Goal: Information Seeking & Learning: Learn about a topic

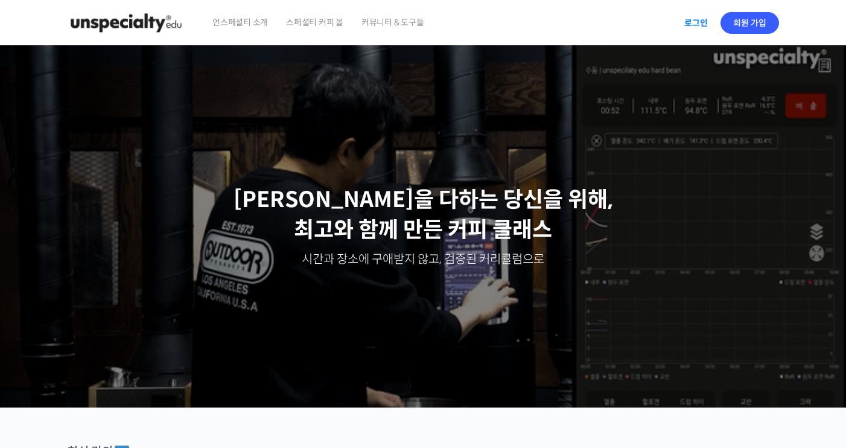
click at [696, 25] on link "로그인" at bounding box center [696, 23] width 38 height 28
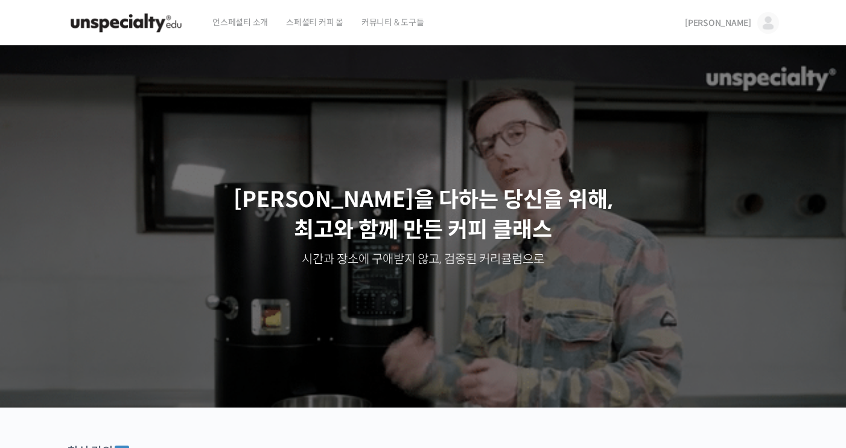
click at [728, 21] on span "[PERSON_NAME]" at bounding box center [718, 22] width 66 height 11
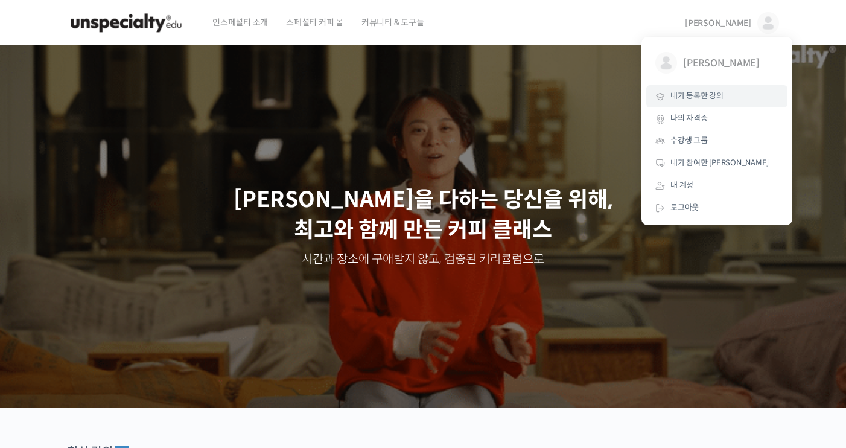
click at [723, 93] on span "내가 등록한 강의" at bounding box center [696, 96] width 53 height 10
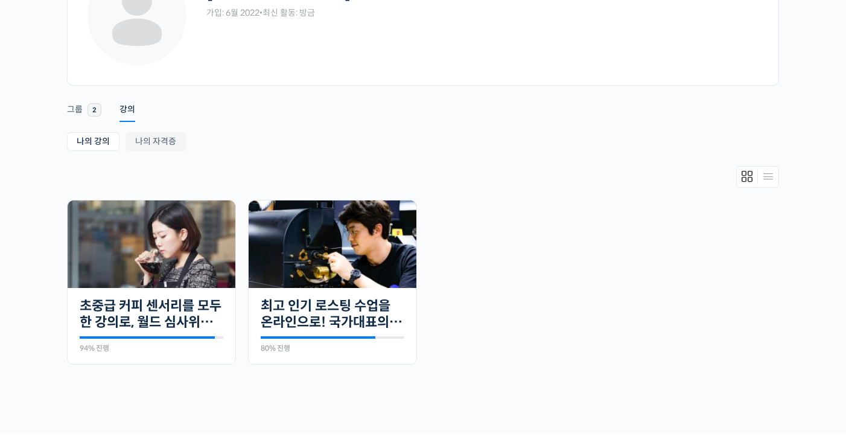
scroll to position [121, 0]
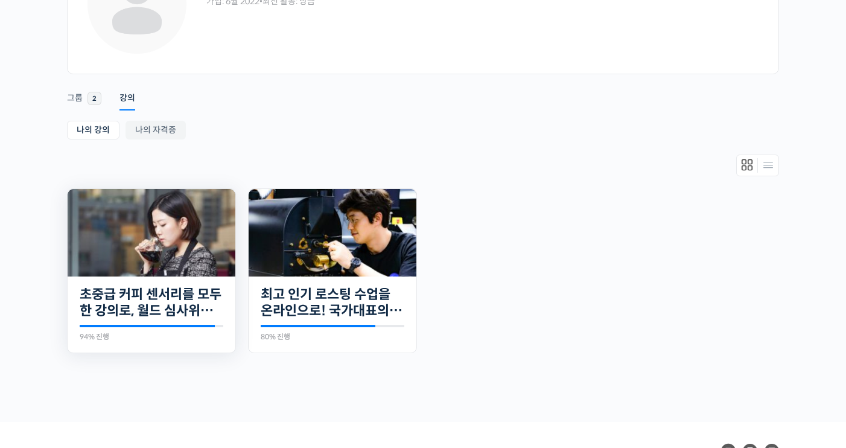
click at [138, 214] on img at bounding box center [152, 232] width 168 height 87
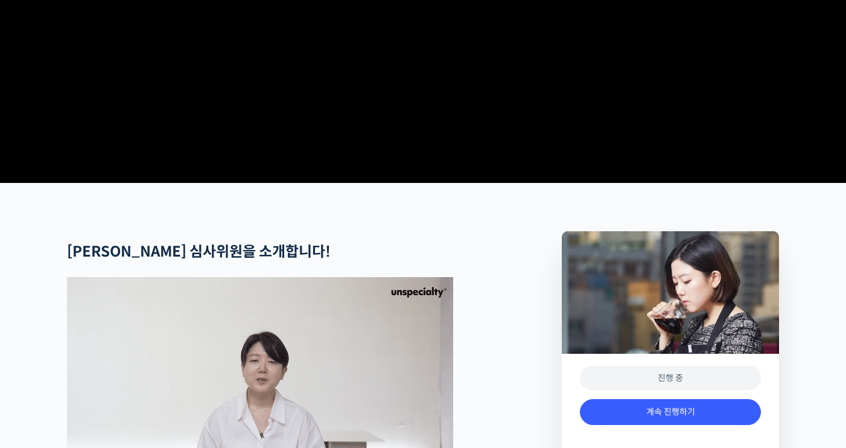
scroll to position [543, 0]
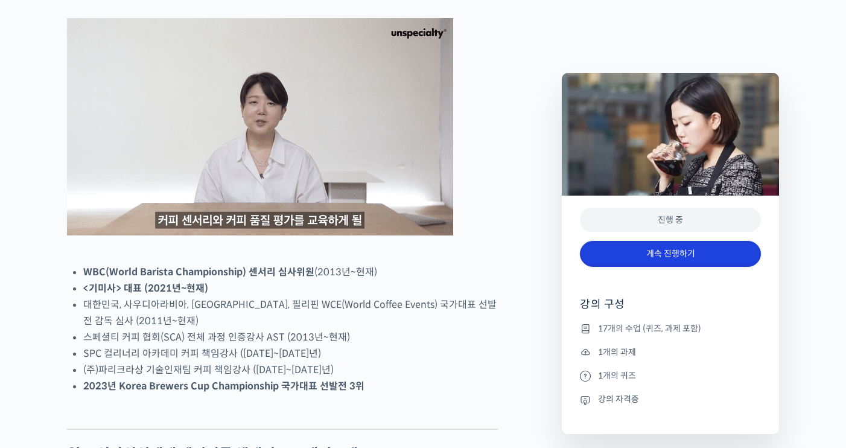
click at [687, 246] on link "계속 진행하기" at bounding box center [670, 254] width 181 height 26
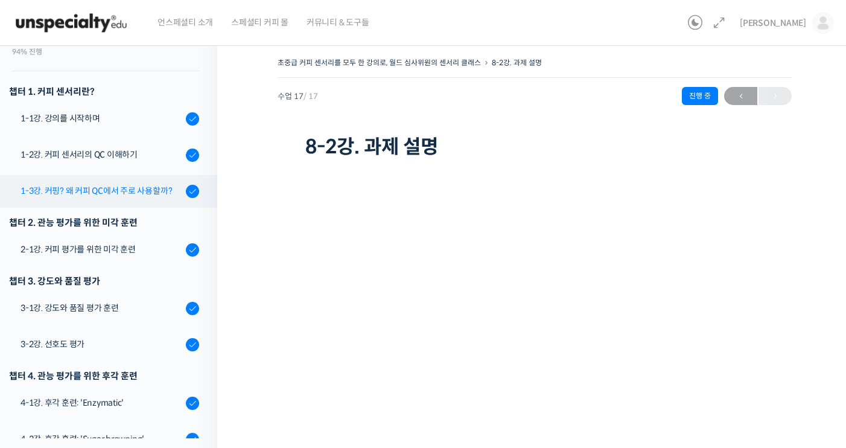
scroll to position [121, 0]
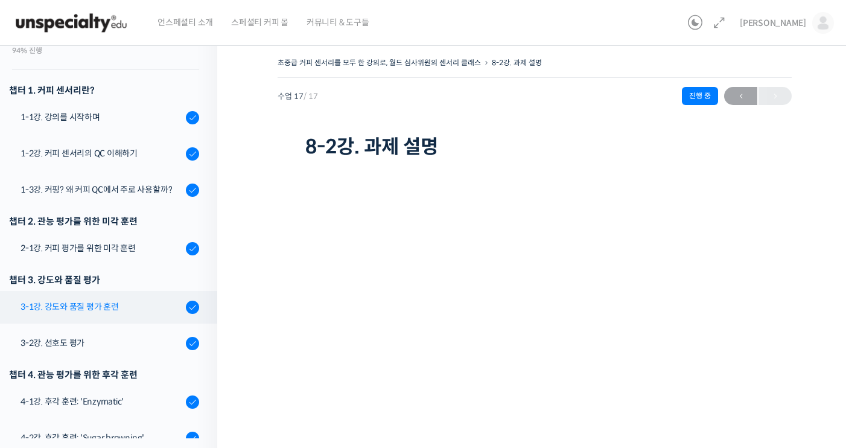
click at [130, 298] on link "3-1강. 강도와 품질 평가 훈련" at bounding box center [105, 307] width 223 height 33
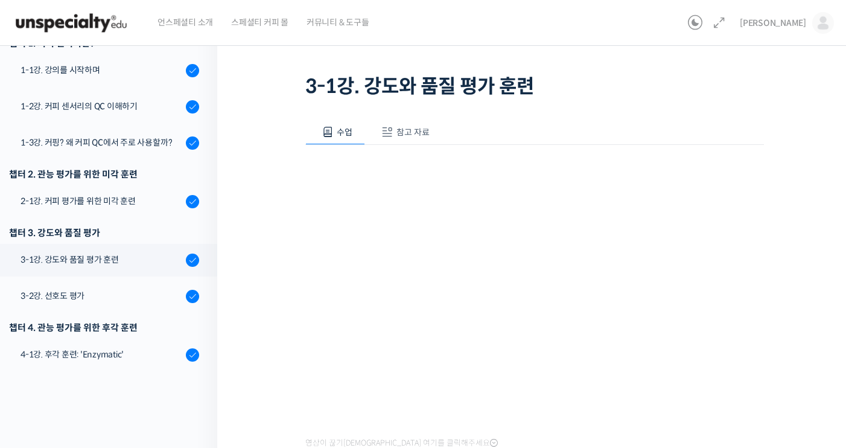
scroll to position [121, 0]
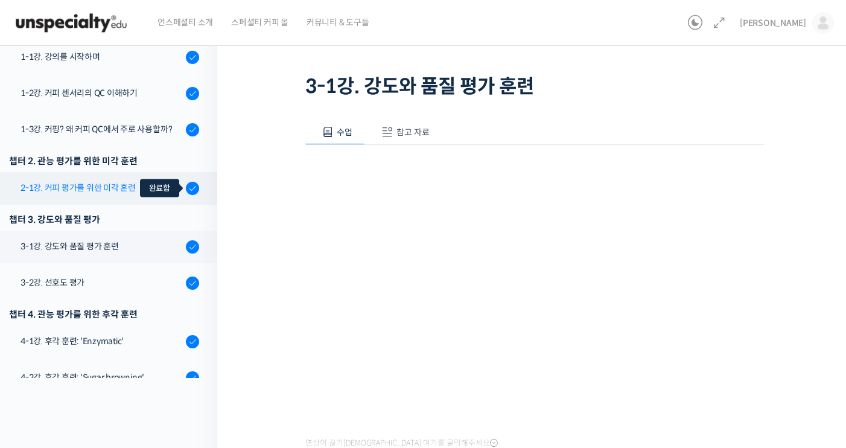
click at [186, 182] on div at bounding box center [192, 188] width 13 height 14
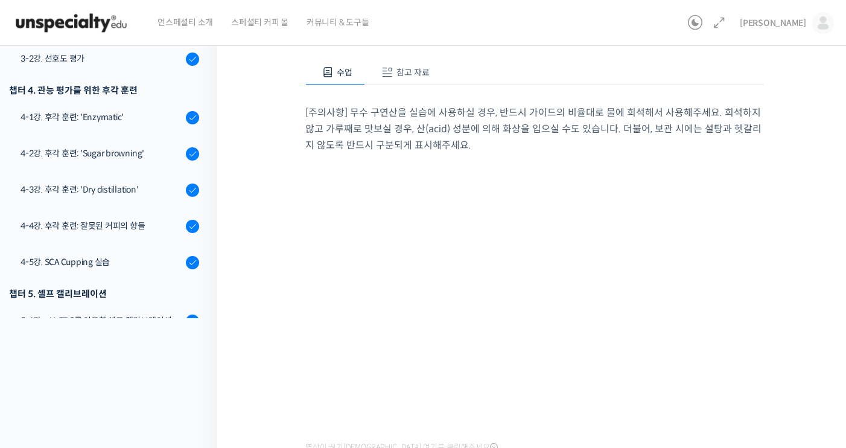
scroll to position [121, 0]
